Goal: Book appointment/travel/reservation

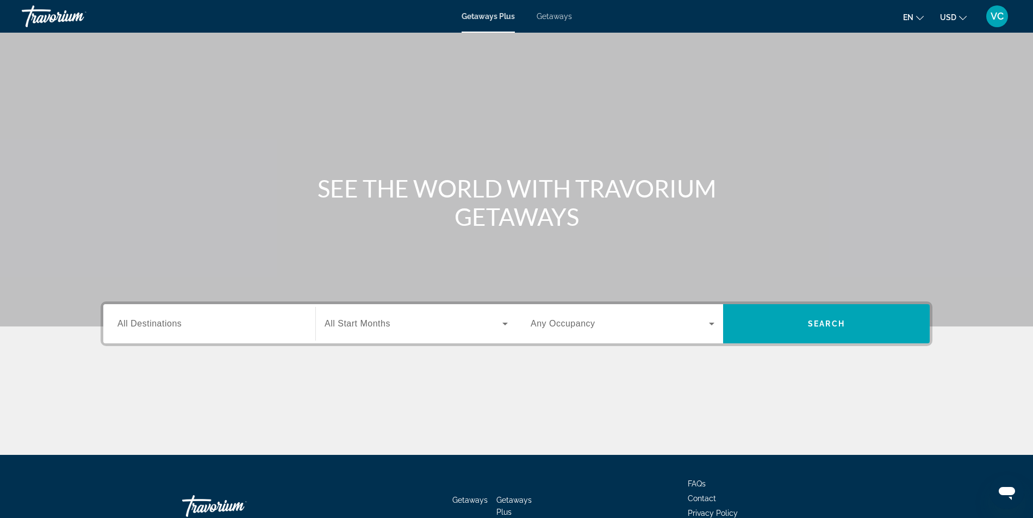
click at [117, 328] on span "All Destinations" at bounding box center [149, 323] width 64 height 9
click at [117, 331] on input "Destination All Destinations" at bounding box center [209, 324] width 184 height 13
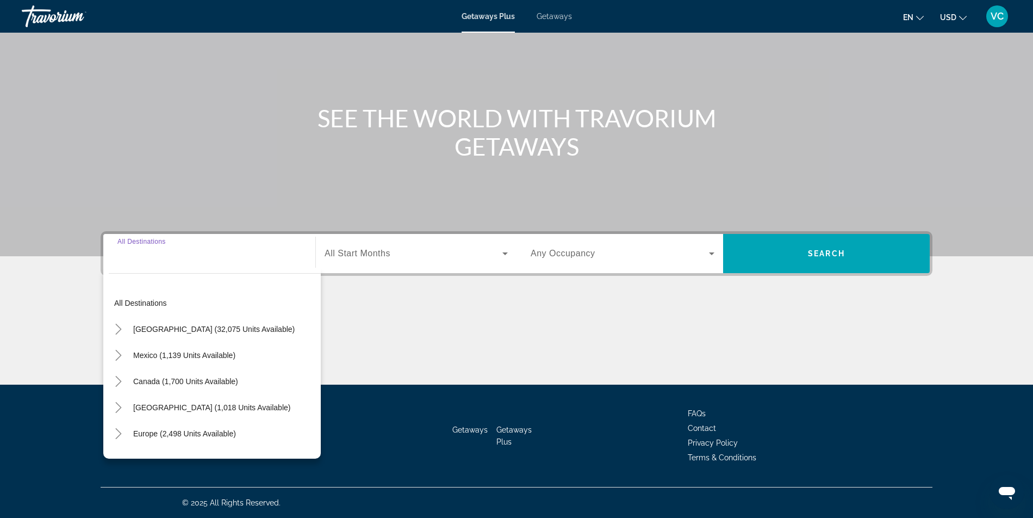
scroll to position [185, 0]
click at [140, 325] on span "[GEOGRAPHIC_DATA] (32,075 units available)" at bounding box center [214, 329] width 162 height 9
type input "**********"
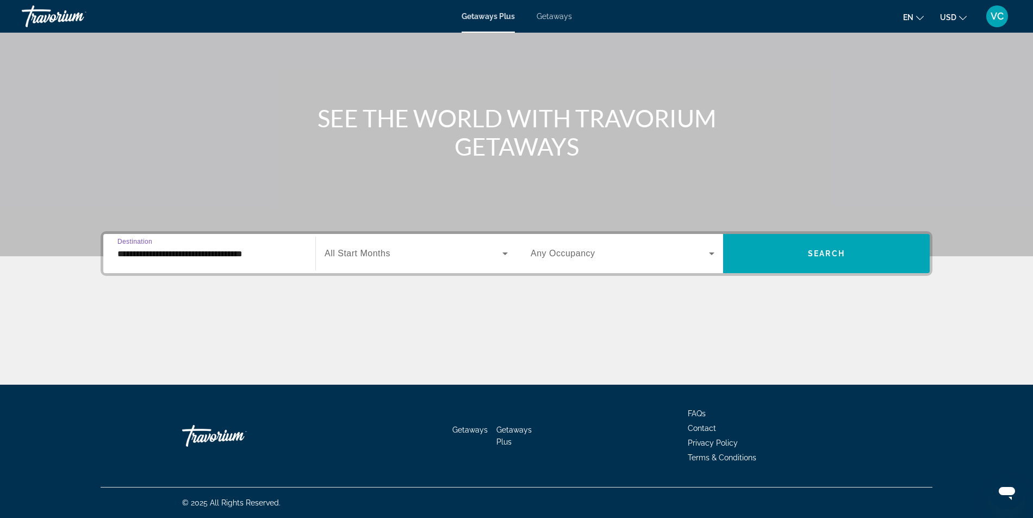
click at [325, 249] on span "All Start Months" at bounding box center [358, 253] width 66 height 9
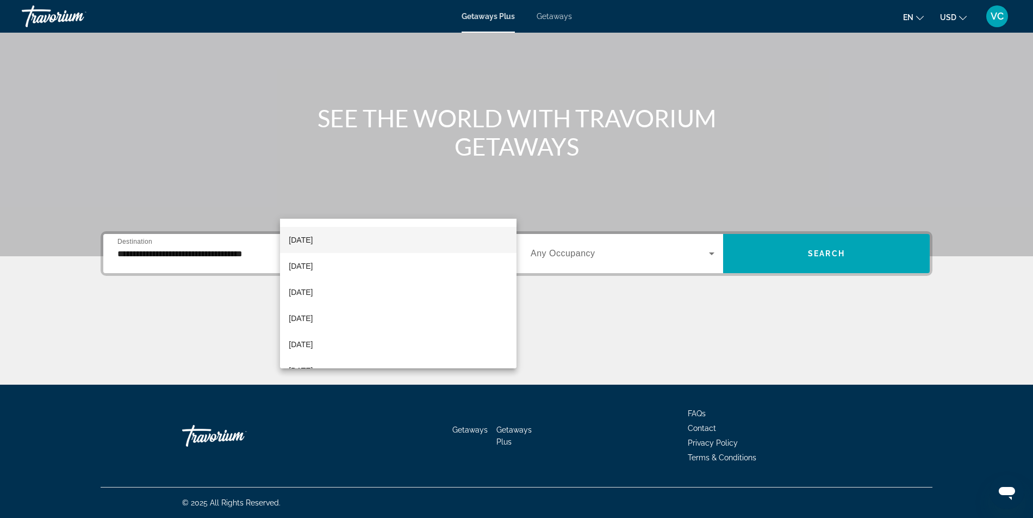
scroll to position [83, 0]
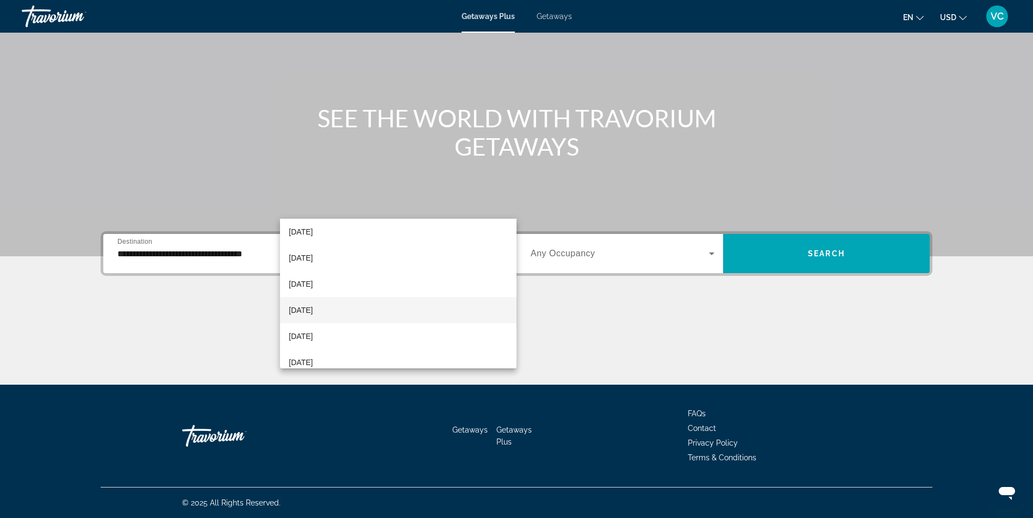
click at [313, 306] on span "[DATE]" at bounding box center [301, 310] width 24 height 13
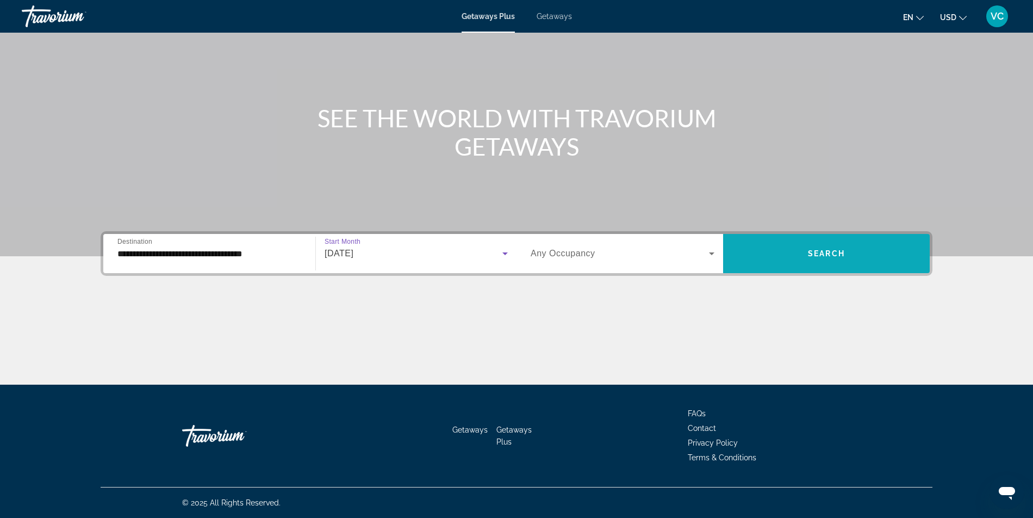
click at [840, 240] on span "Search widget" at bounding box center [826, 253] width 207 height 26
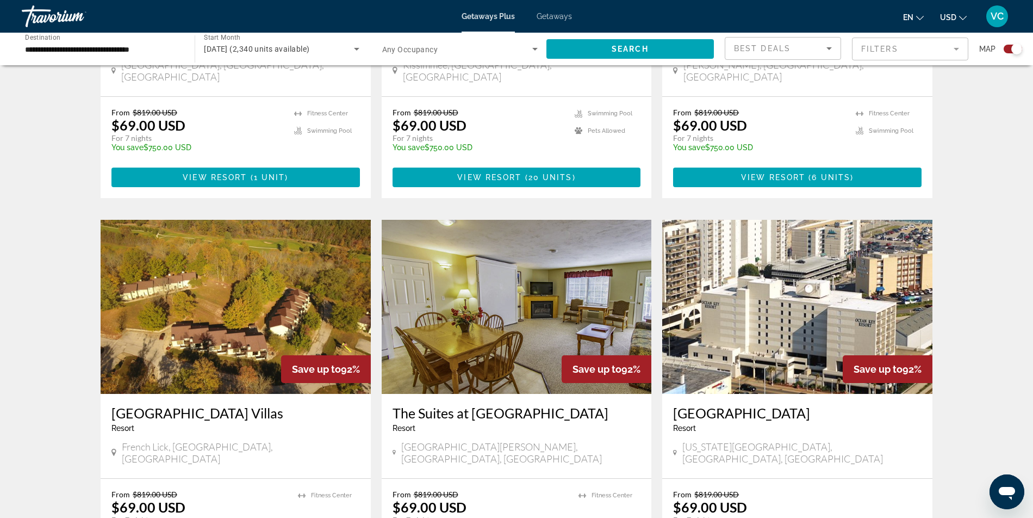
scroll to position [607, 0]
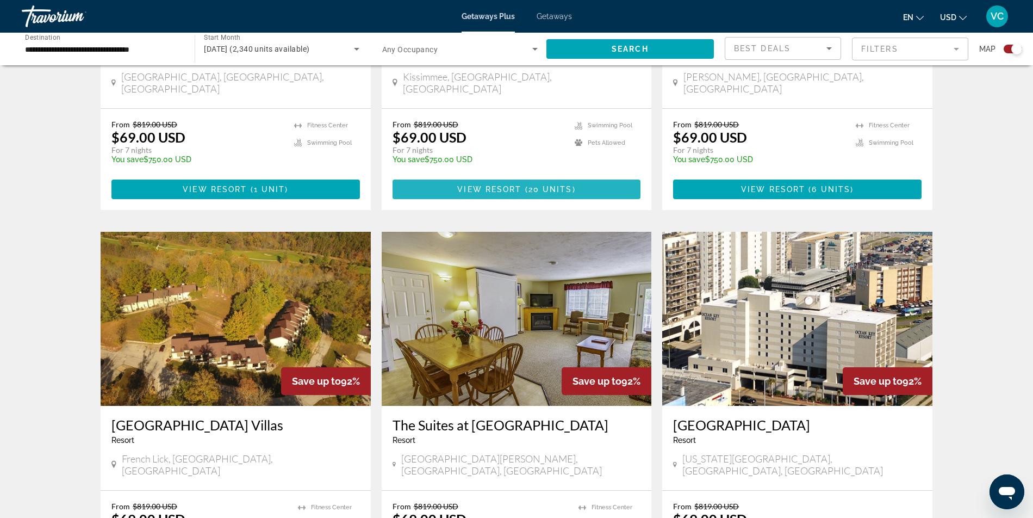
click at [548, 194] on span "20 units" at bounding box center [551, 189] width 44 height 9
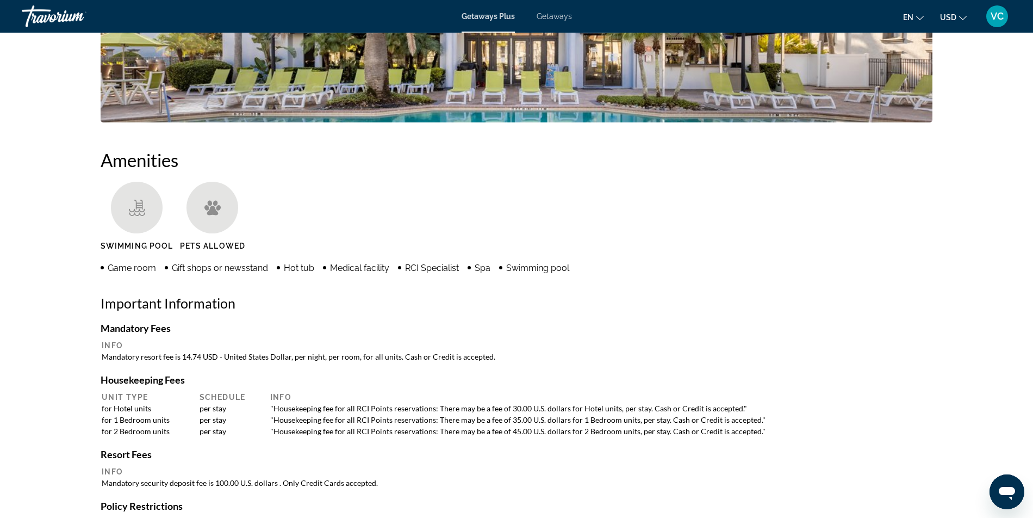
scroll to position [735, 0]
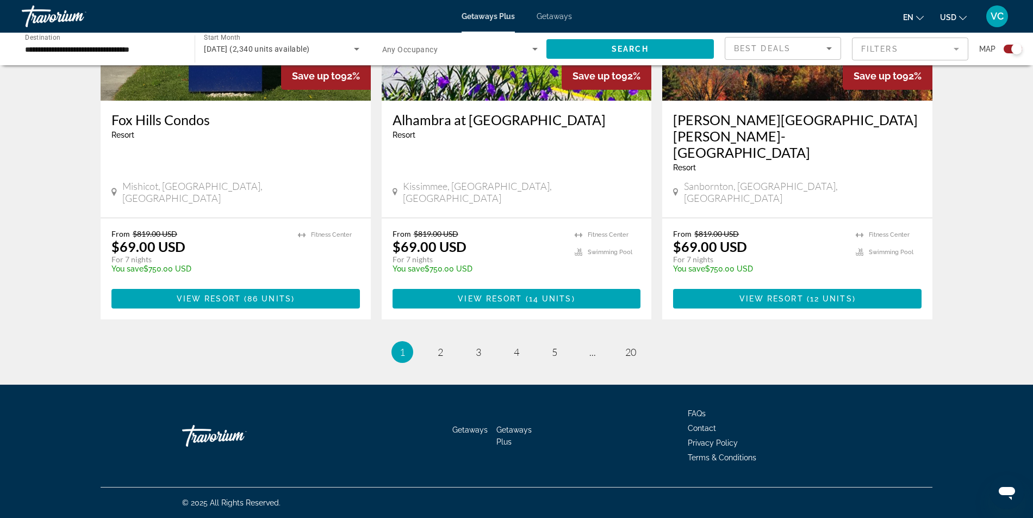
scroll to position [1771, 0]
click at [431, 362] on link "page 2" at bounding box center [440, 352] width 19 height 19
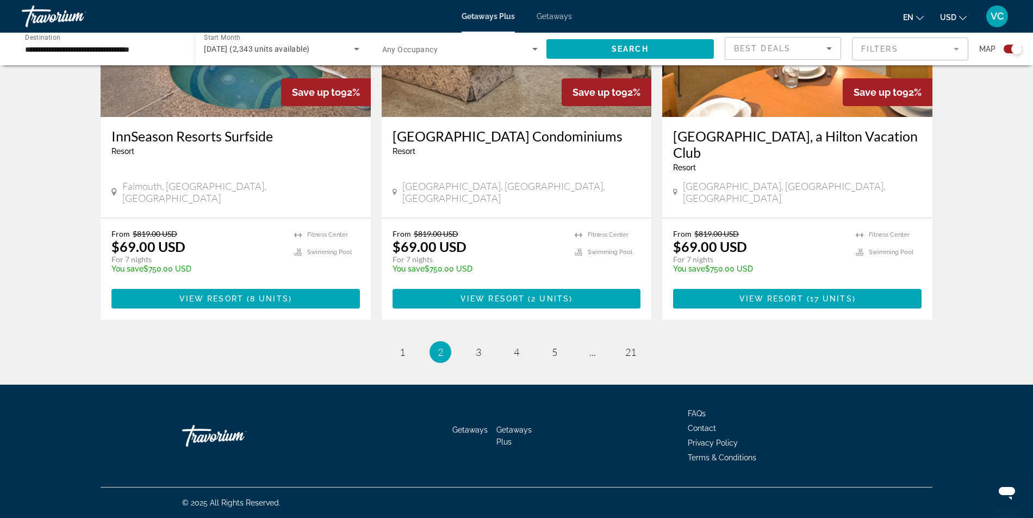
scroll to position [1702, 0]
click at [250, 303] on span "8 units" at bounding box center [269, 298] width 39 height 9
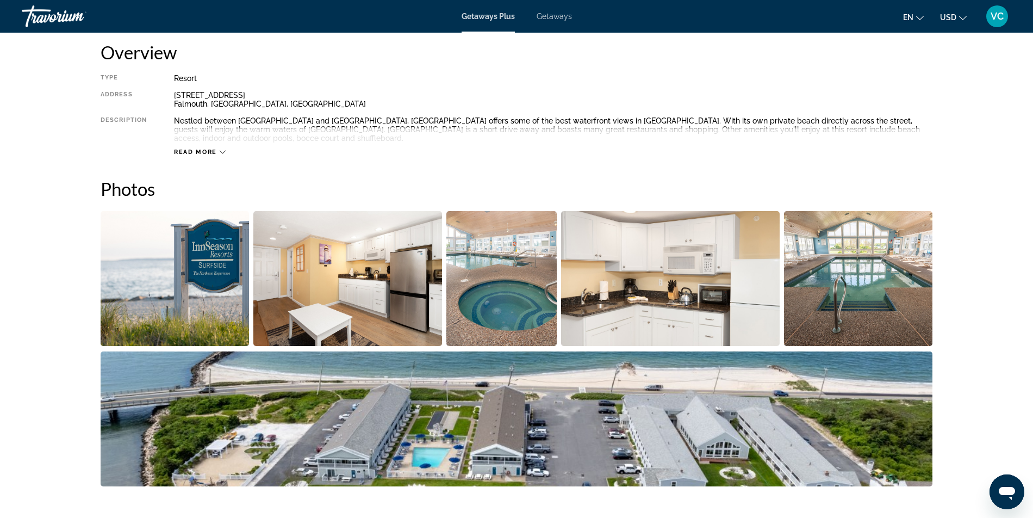
scroll to position [375, 0]
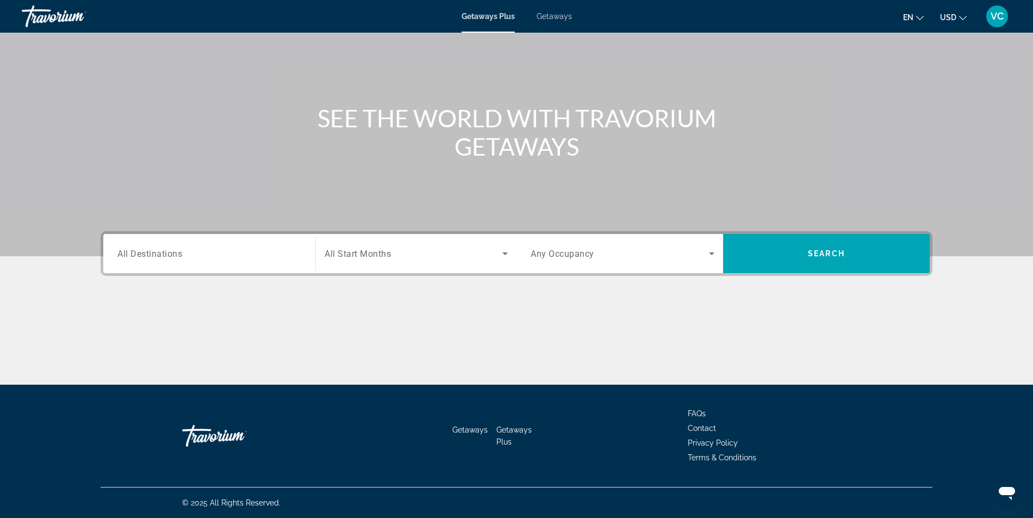
scroll to position [125, 0]
click at [117, 258] on span "All Destinations" at bounding box center [149, 253] width 65 height 10
click at [117, 261] on input "Destination All Destinations" at bounding box center [209, 253] width 184 height 13
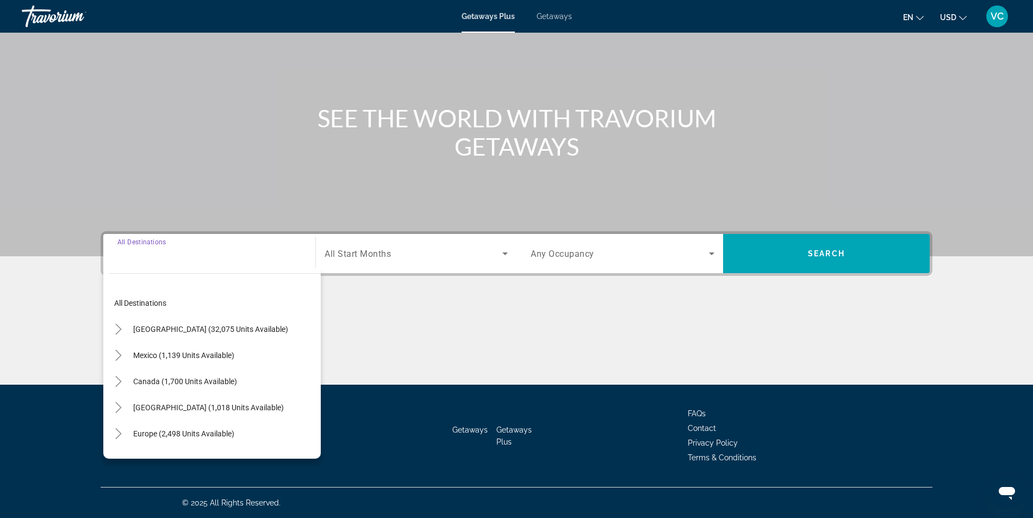
scroll to position [185, 0]
click at [128, 316] on span "Search widget" at bounding box center [211, 329] width 166 height 26
type input "**********"
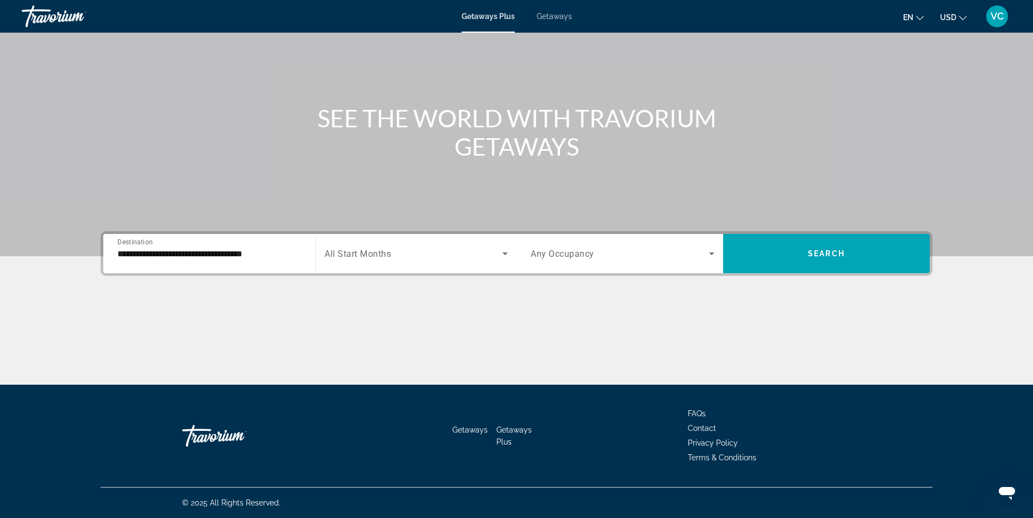
click at [325, 249] on span "All Start Months" at bounding box center [358, 254] width 66 height 10
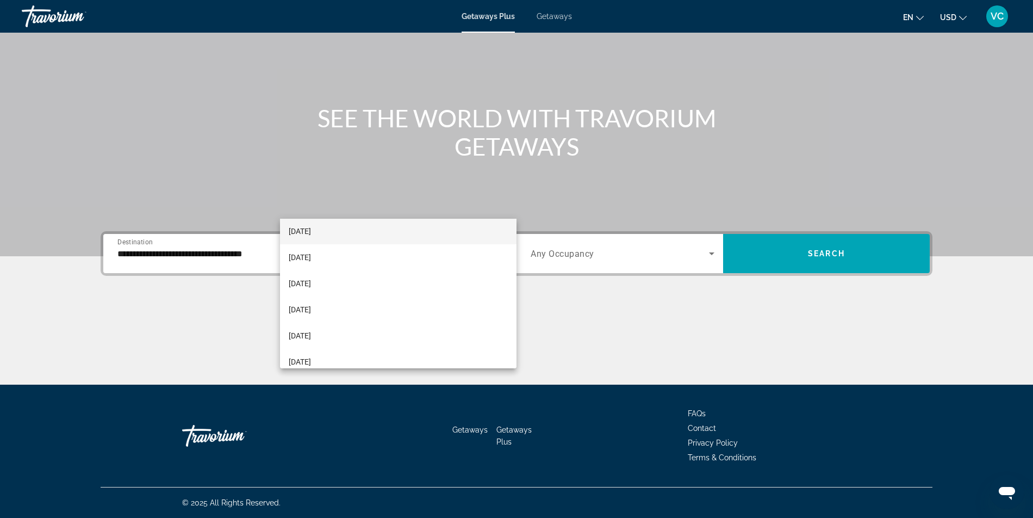
scroll to position [62, 0]
click at [311, 325] on span "[DATE]" at bounding box center [300, 330] width 22 height 13
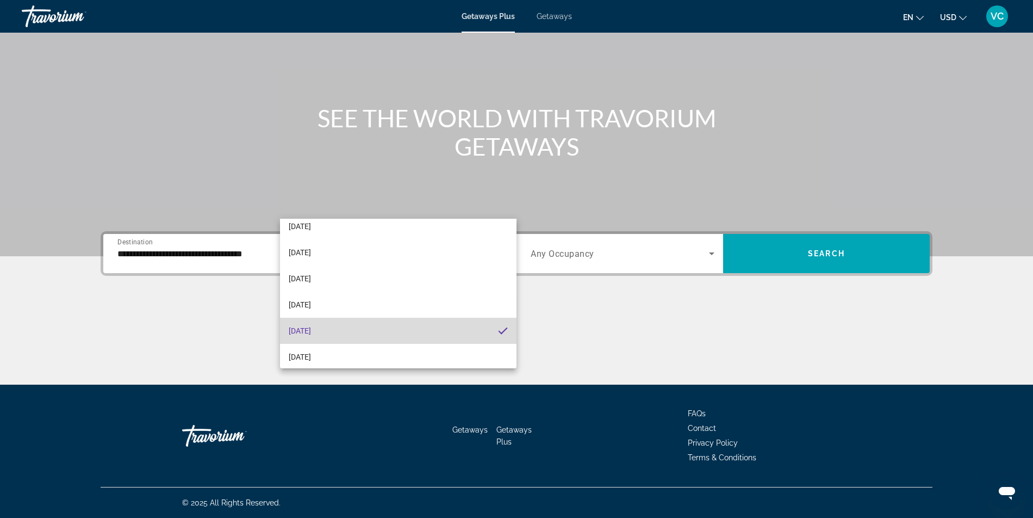
scroll to position [61, 0]
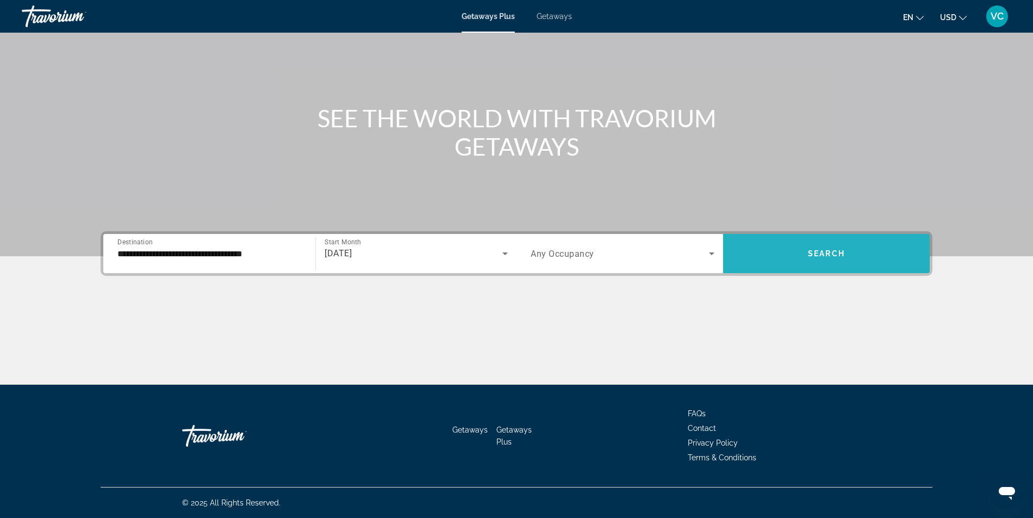
click at [854, 240] on span "Search widget" at bounding box center [826, 253] width 207 height 26
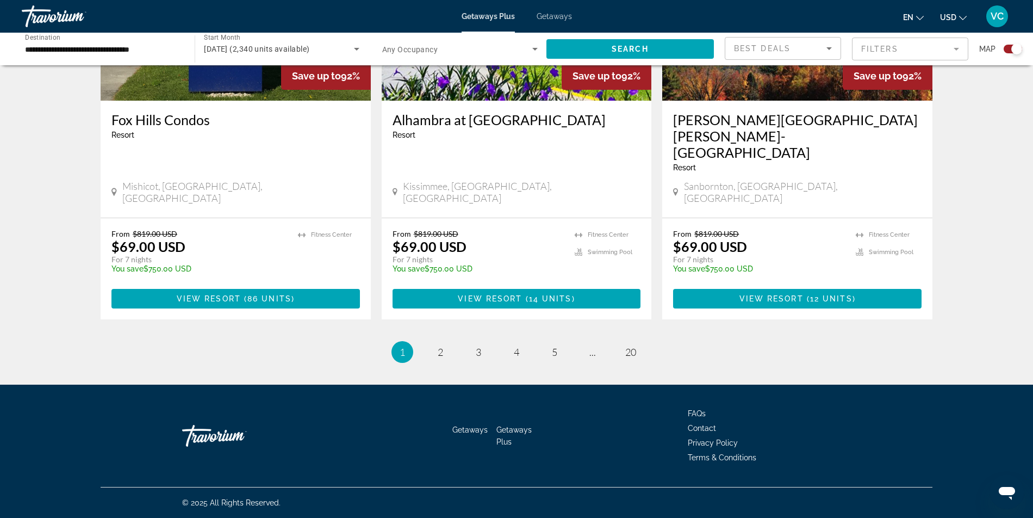
scroll to position [1738, 0]
click at [431, 362] on link "page 2" at bounding box center [440, 352] width 19 height 19
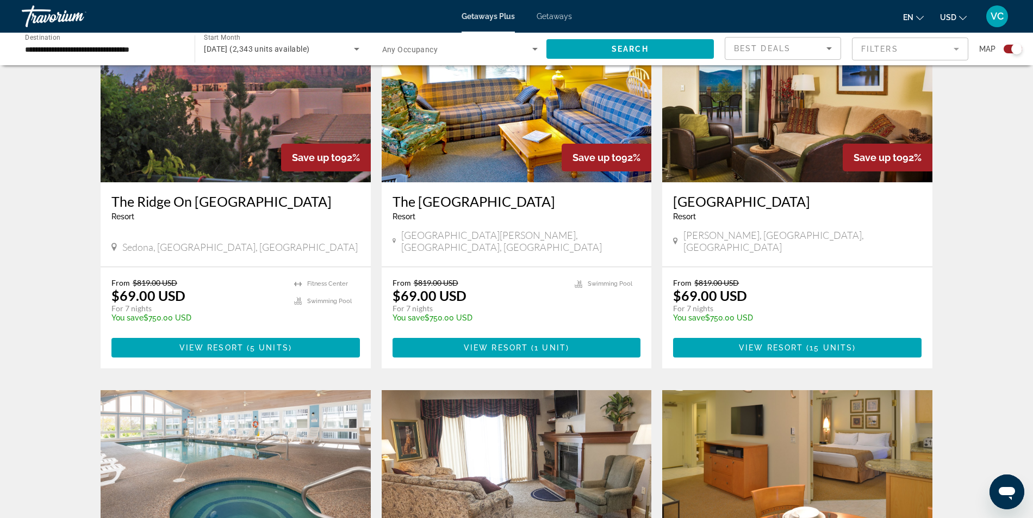
scroll to position [1231, 0]
